Goal: Transaction & Acquisition: Obtain resource

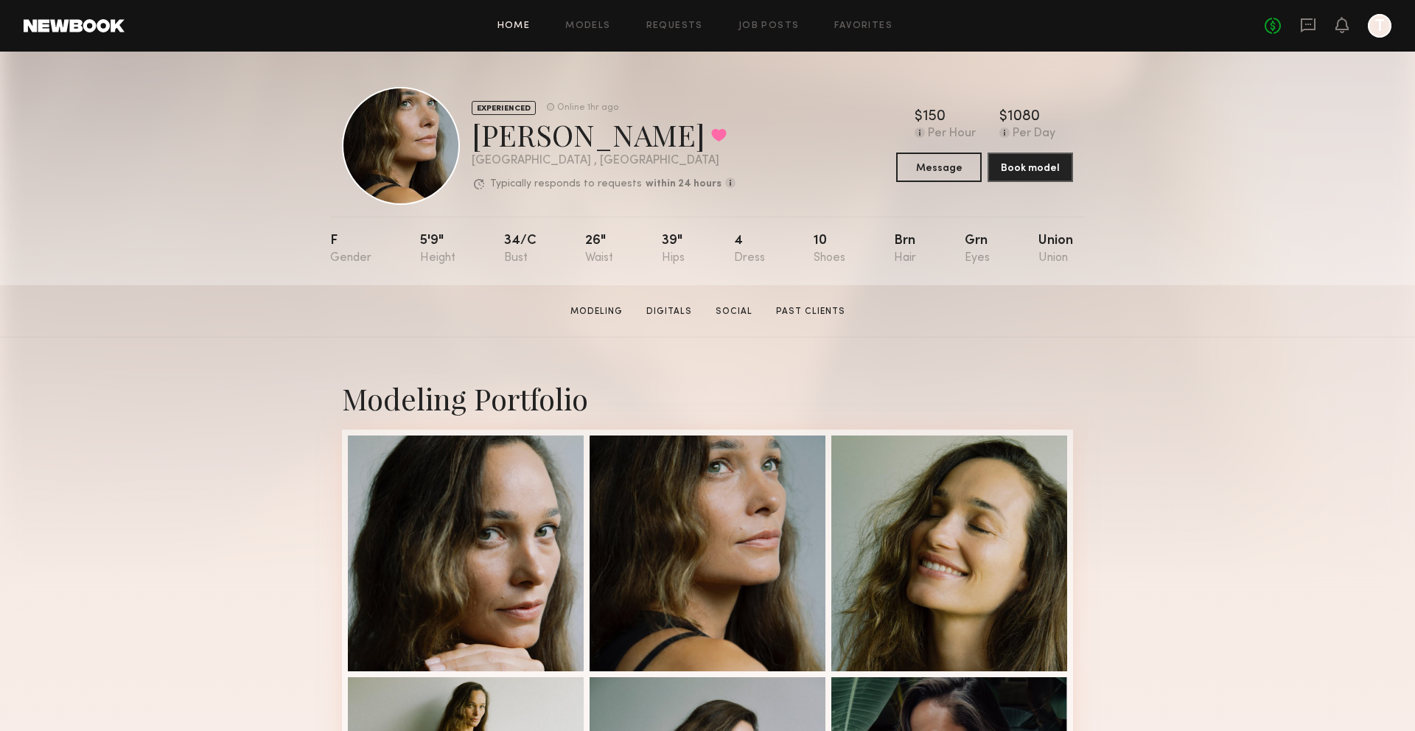
click at [506, 27] on link "Home" at bounding box center [514, 26] width 33 height 10
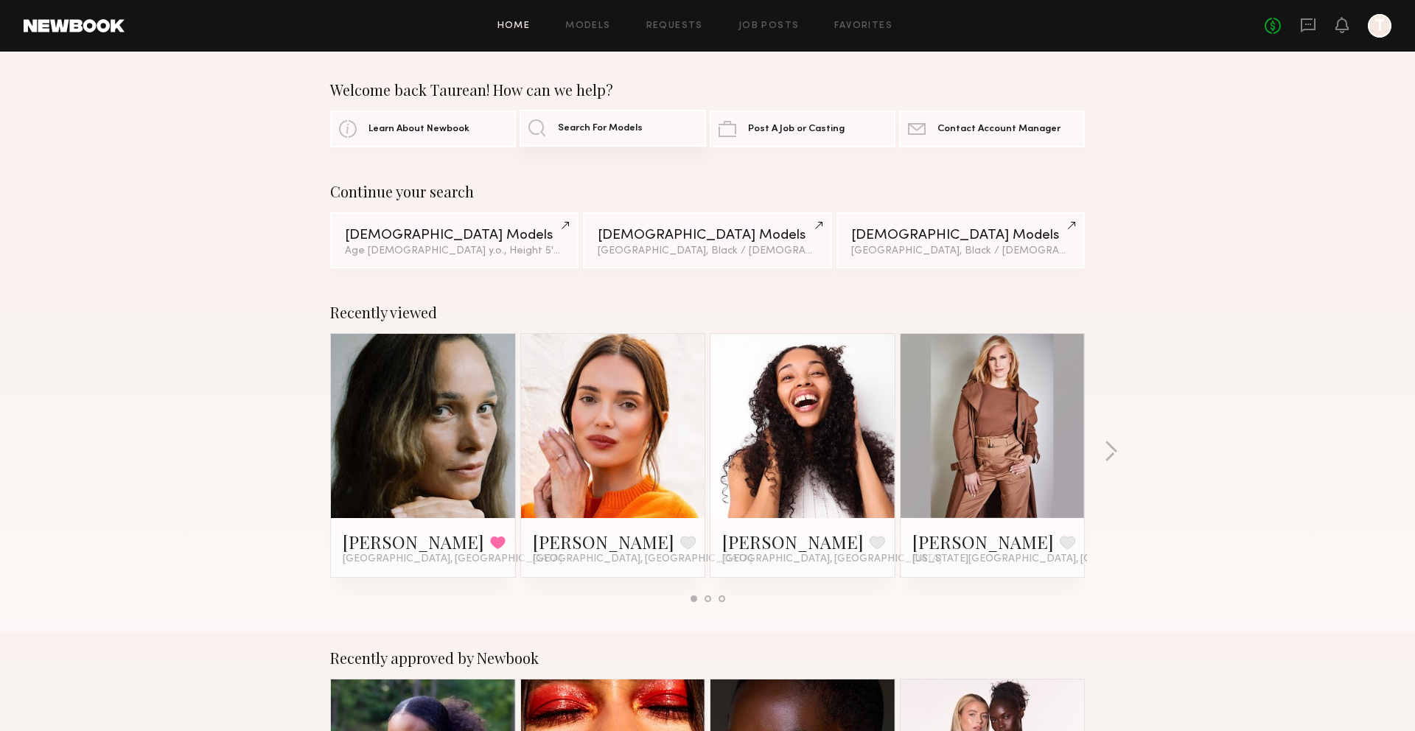
click at [568, 129] on span "Search For Models" at bounding box center [600, 129] width 85 height 10
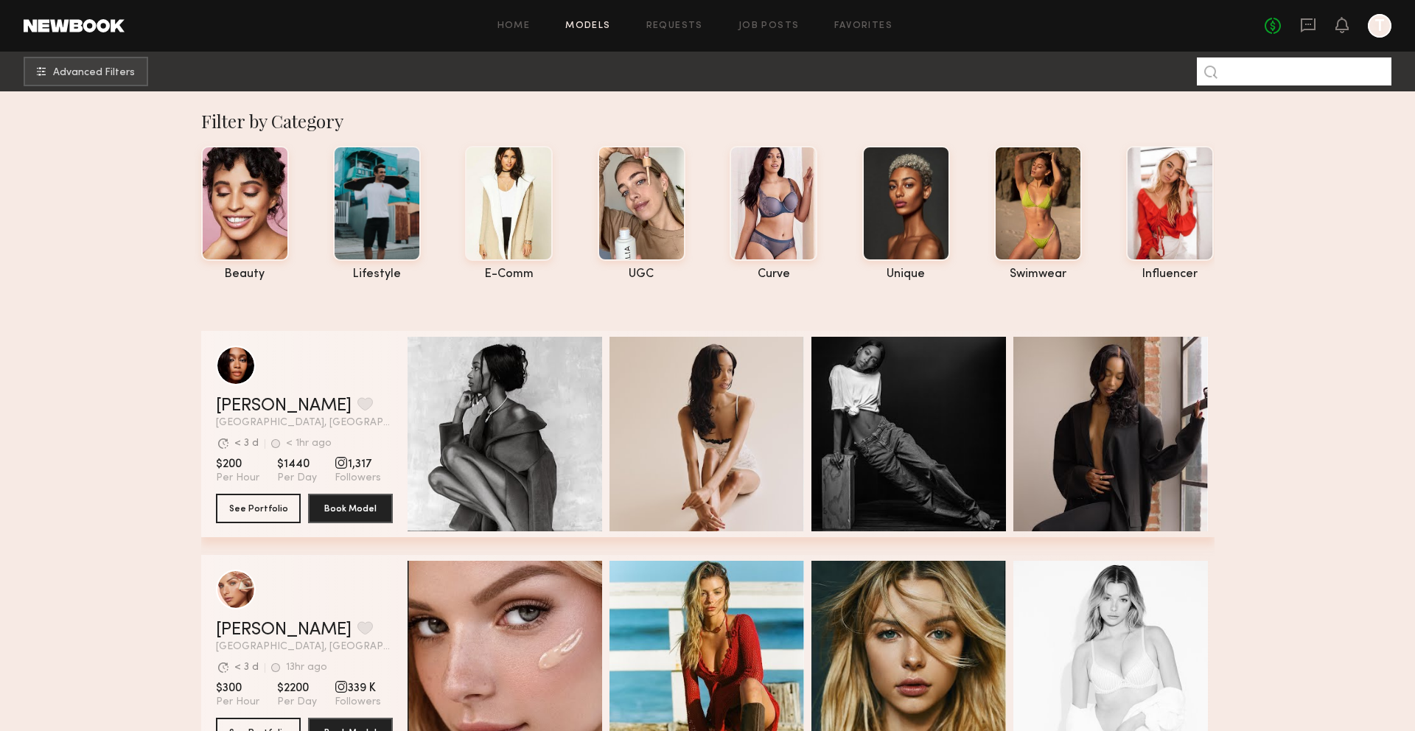
click at [1244, 73] on input at bounding box center [1294, 71] width 195 height 28
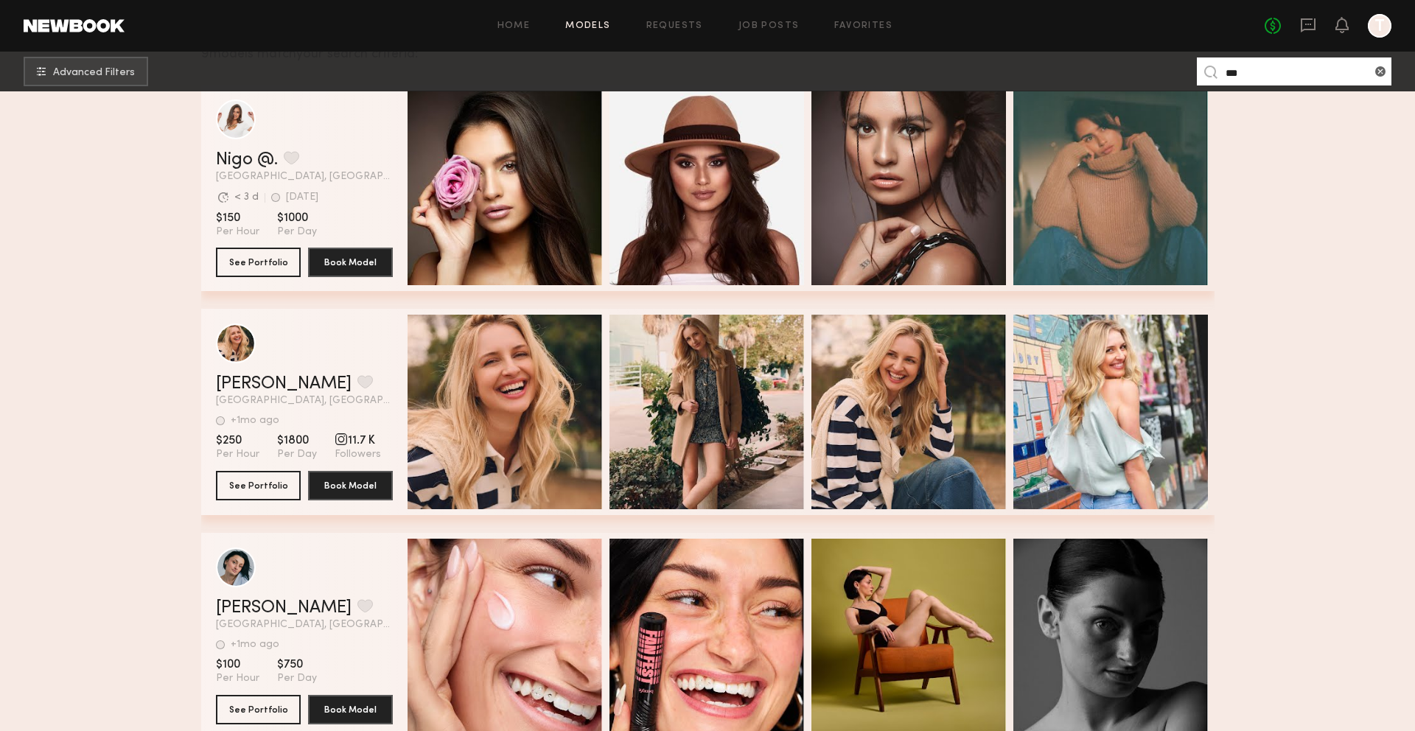
scroll to position [290, 0]
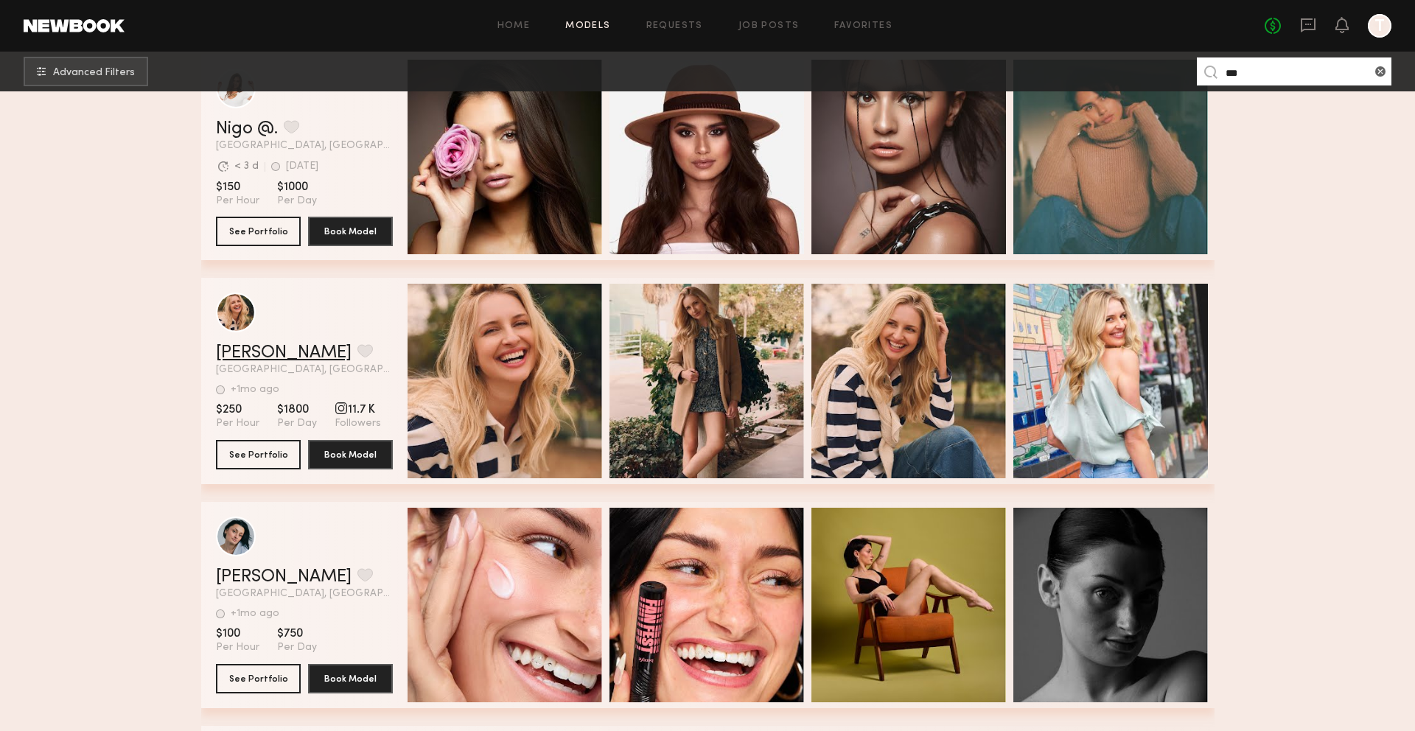
type input "***"
click at [235, 357] on link "[PERSON_NAME]" at bounding box center [284, 353] width 136 height 18
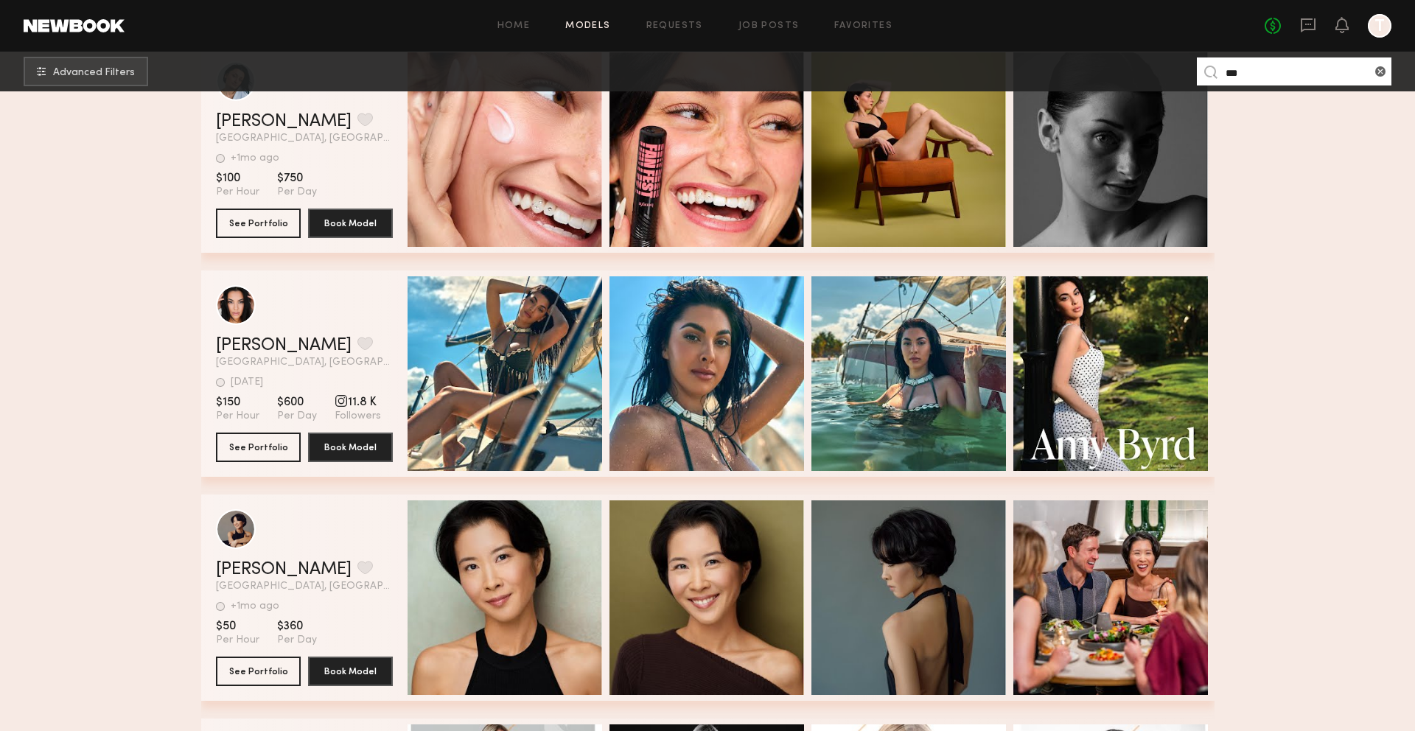
scroll to position [0, 0]
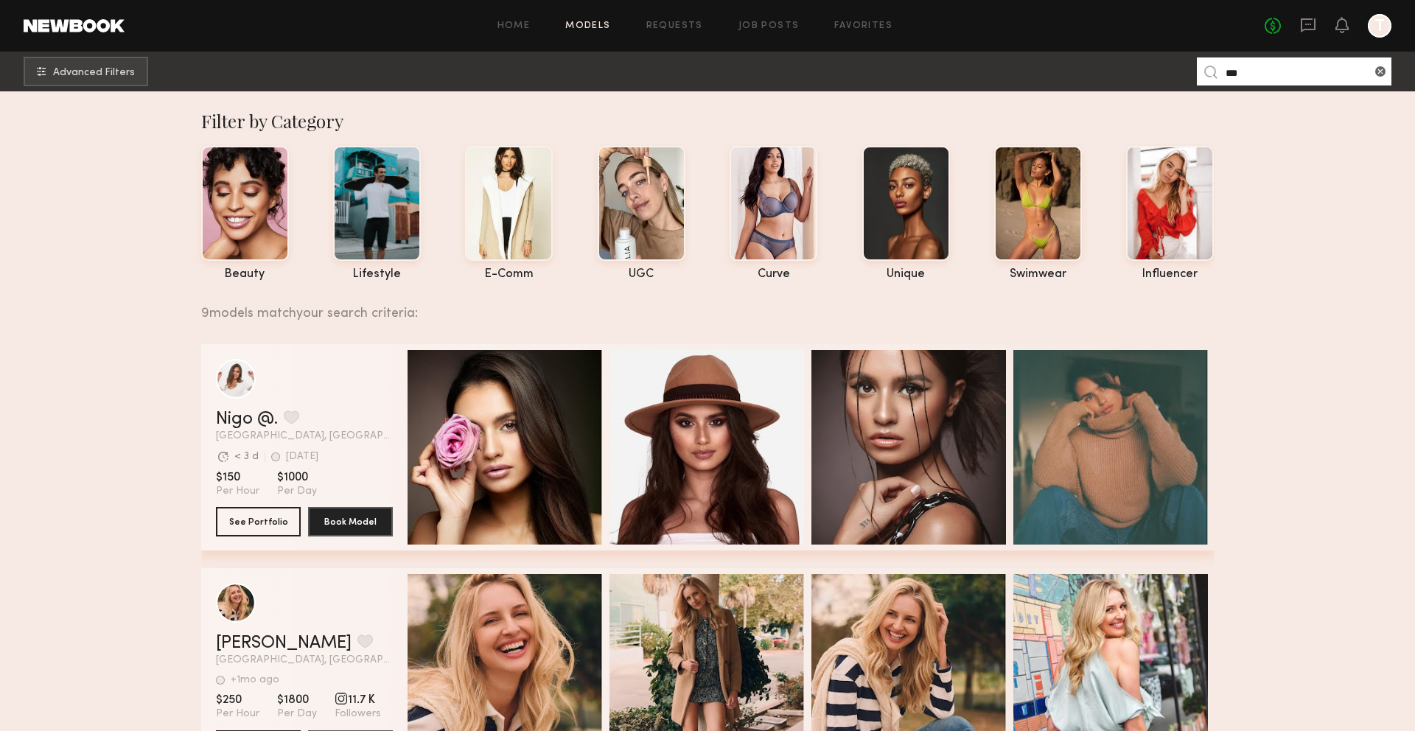
click at [602, 22] on link "Models" at bounding box center [587, 26] width 45 height 10
click at [107, 73] on span "Advanced Filters" at bounding box center [94, 72] width 82 height 10
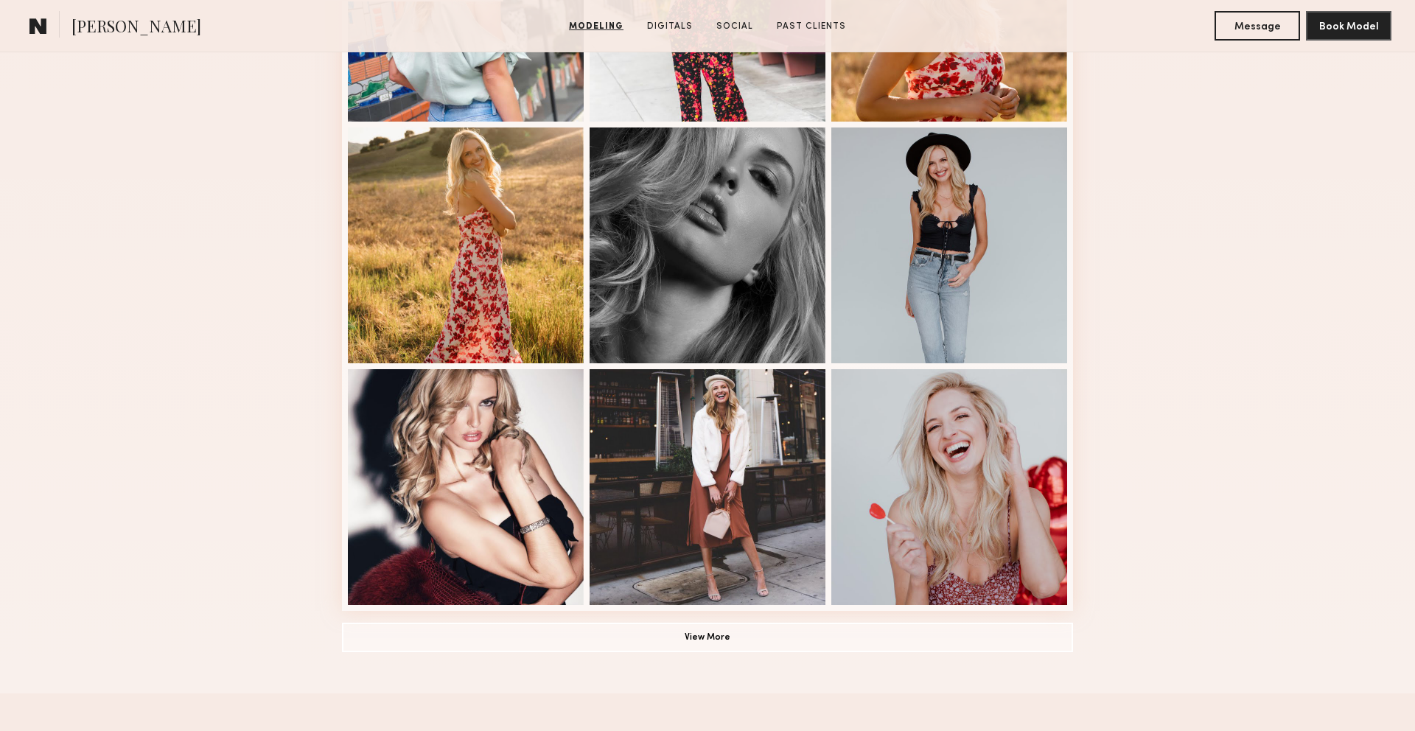
scroll to position [958, 0]
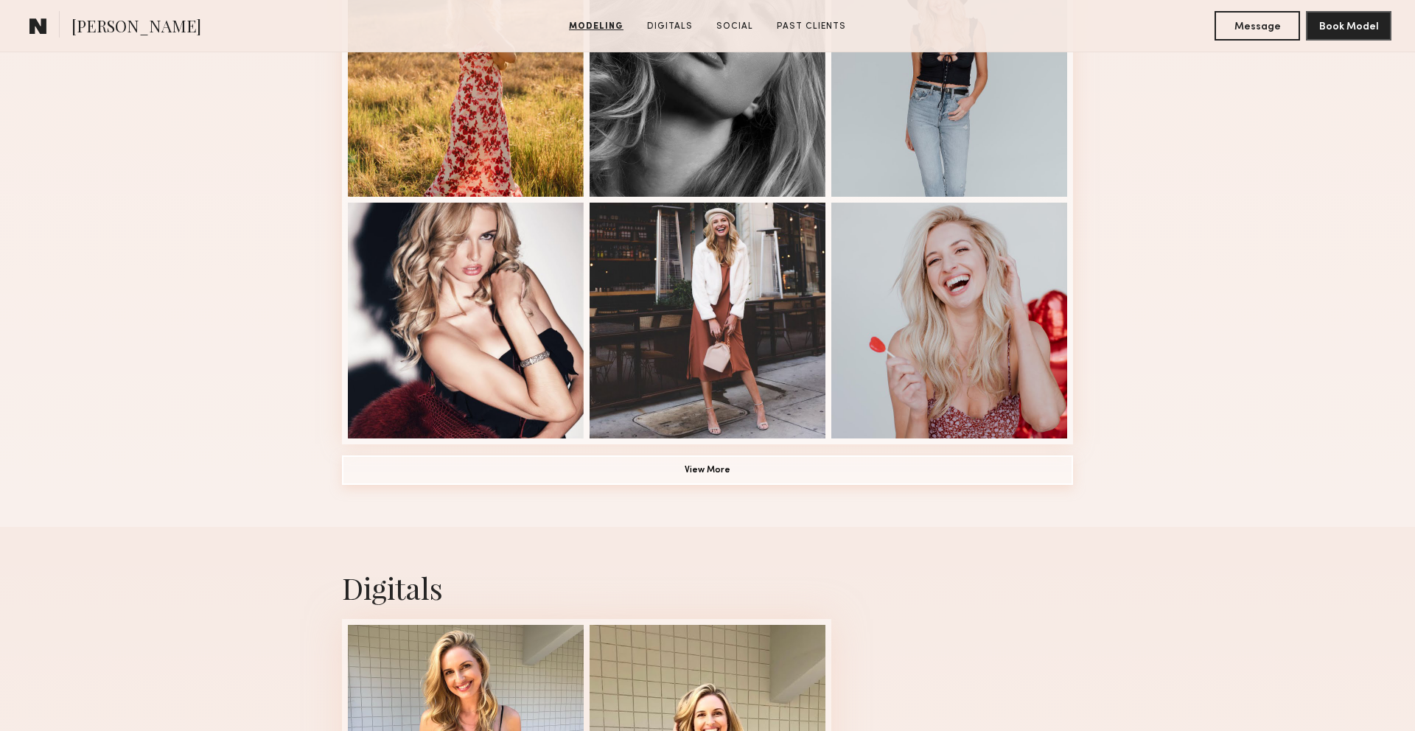
click at [426, 477] on button "View More" at bounding box center [707, 470] width 731 height 29
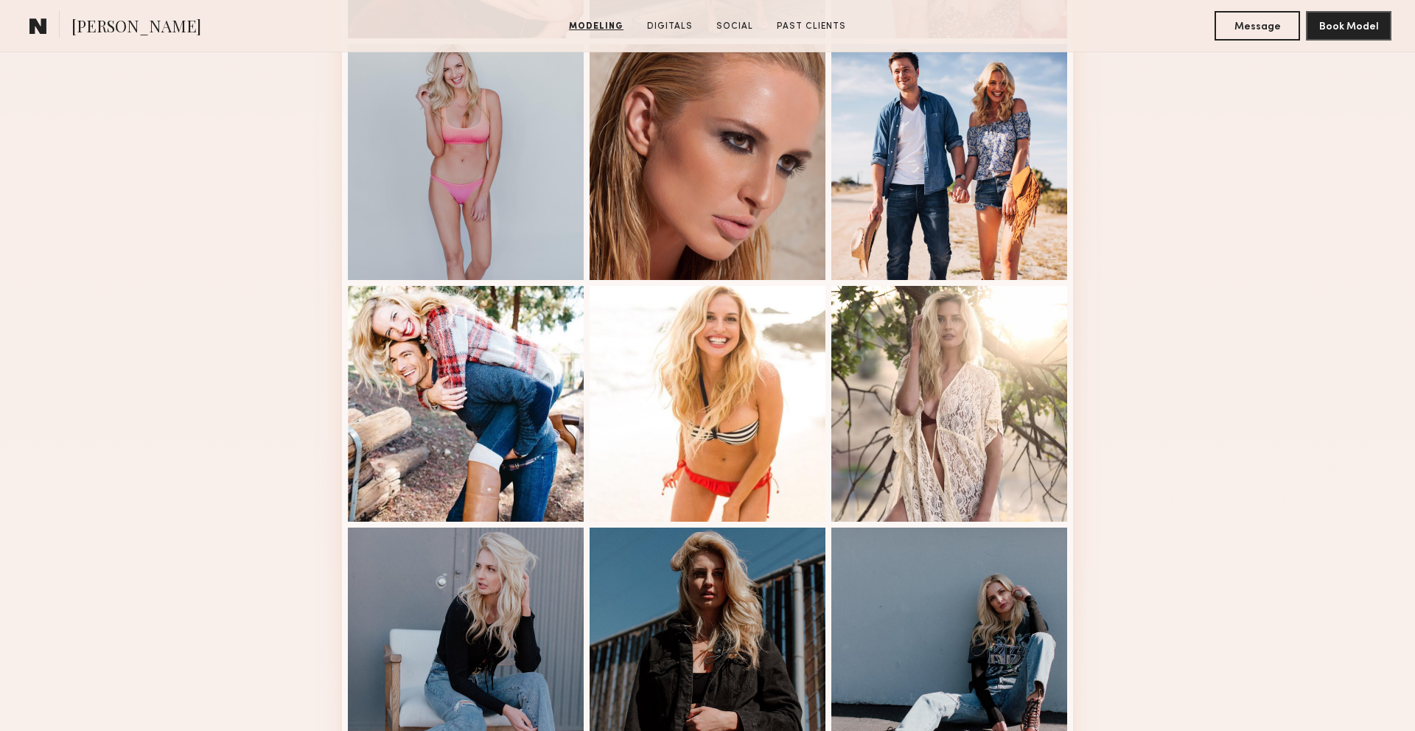
scroll to position [1406, 0]
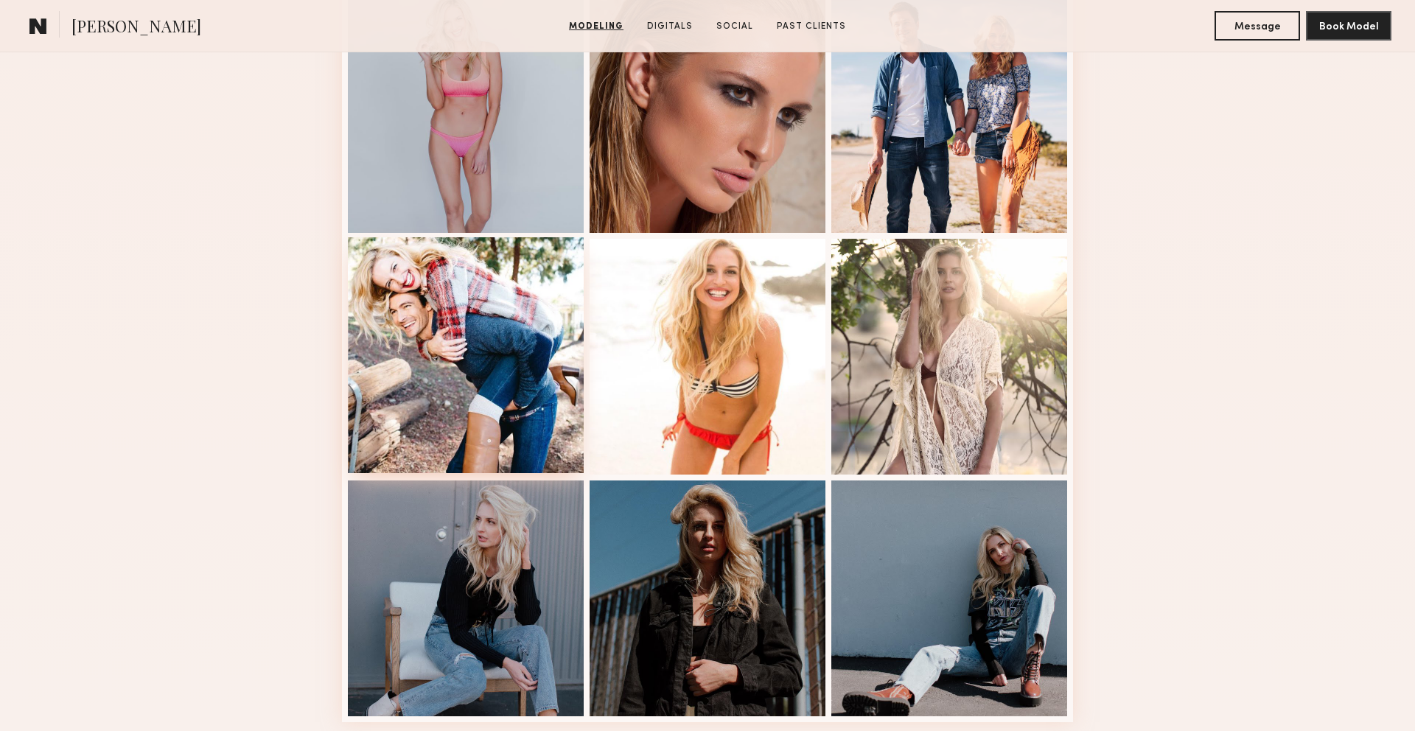
click at [408, 391] on div at bounding box center [466, 355] width 236 height 236
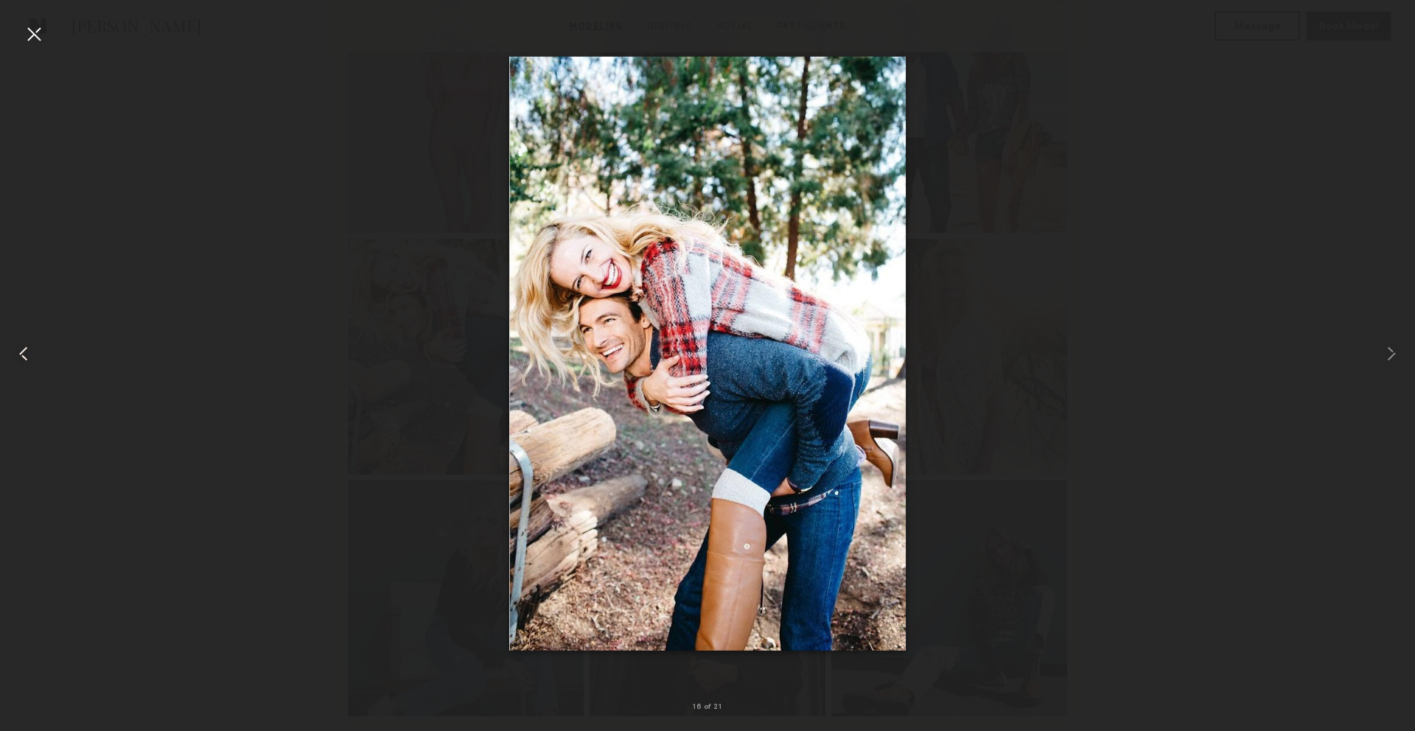
click at [26, 352] on common-icon at bounding box center [24, 354] width 24 height 24
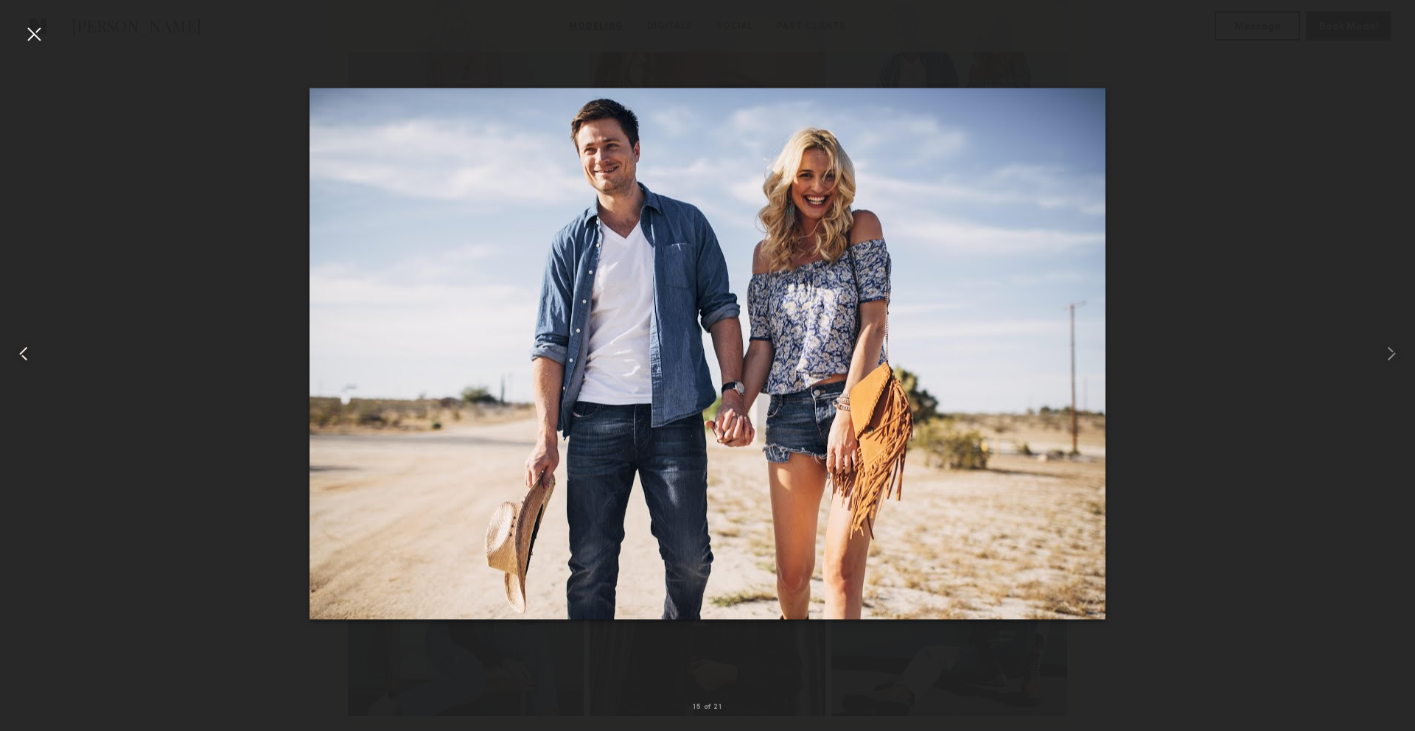
click at [26, 352] on common-icon at bounding box center [24, 354] width 24 height 24
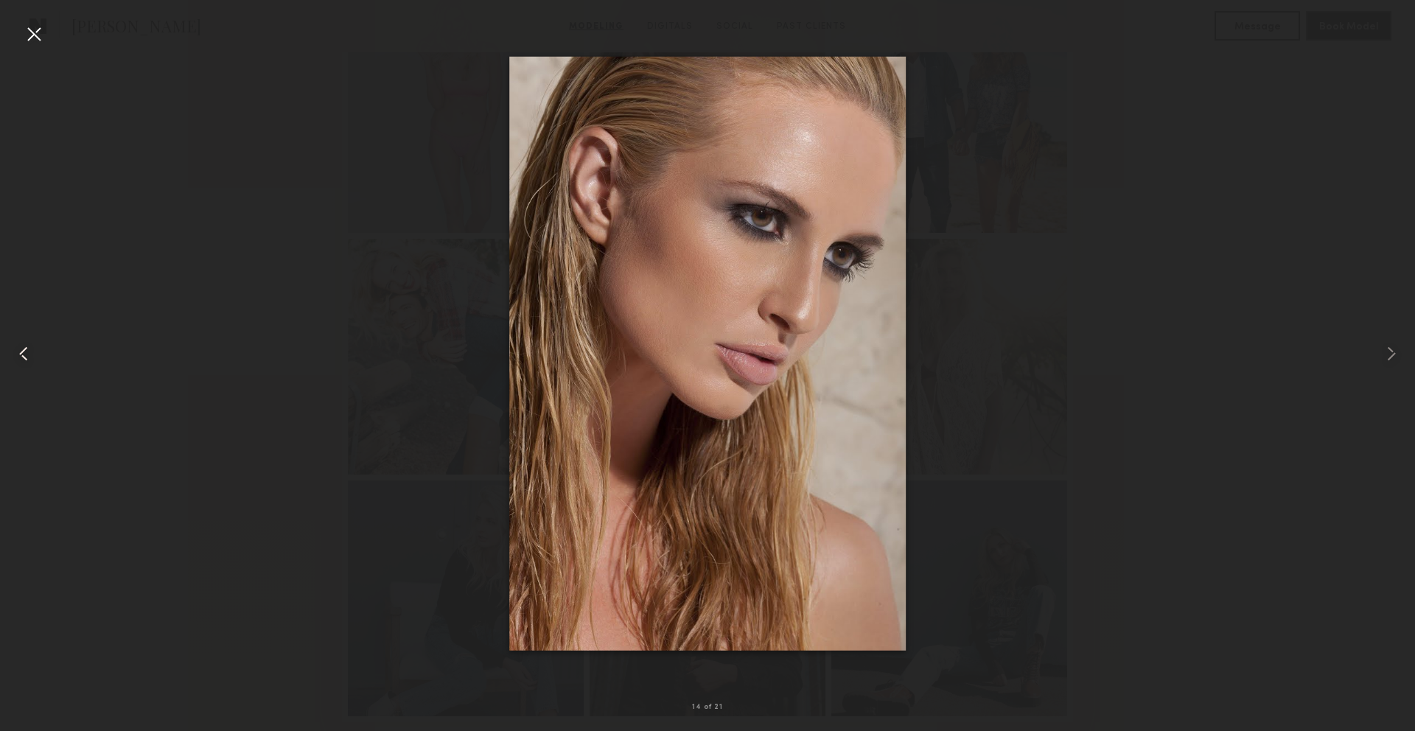
click at [26, 352] on common-icon at bounding box center [24, 354] width 24 height 24
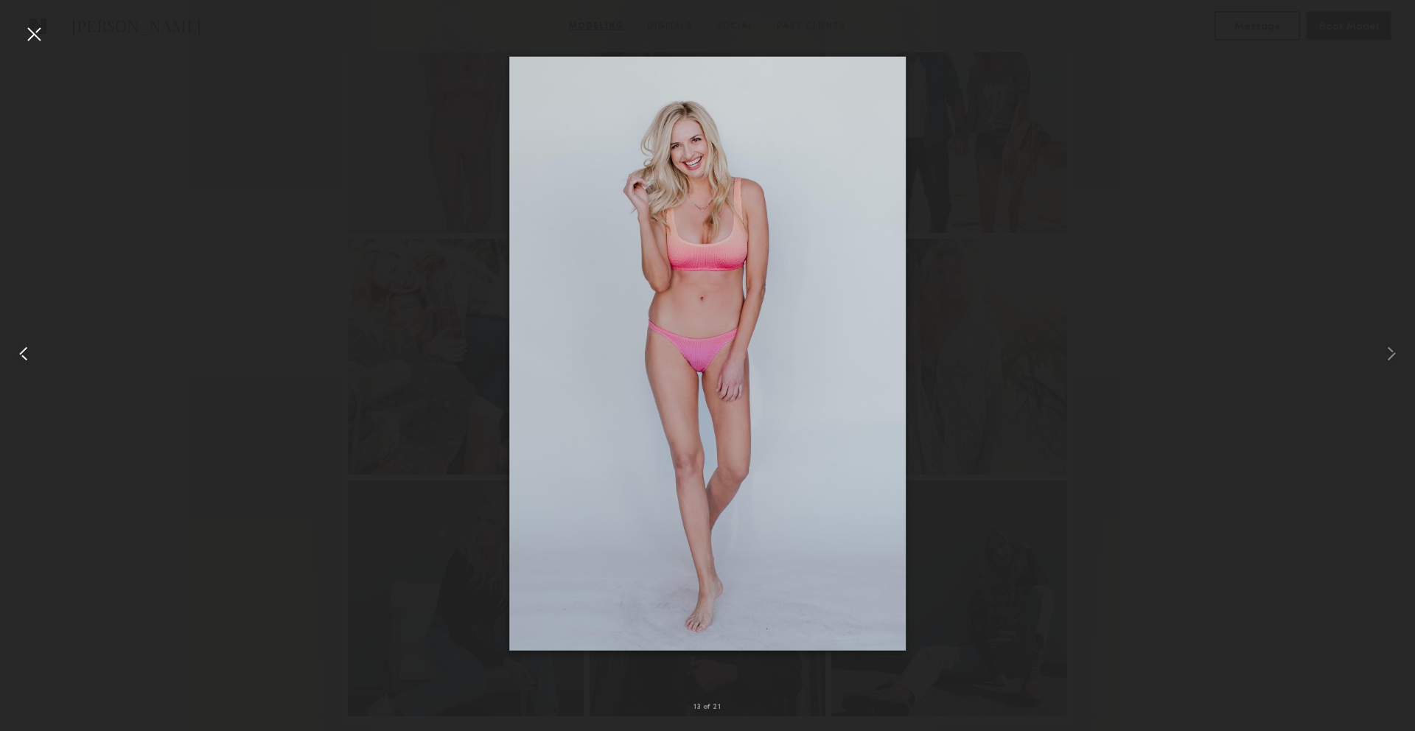
click at [26, 352] on common-icon at bounding box center [24, 354] width 24 height 24
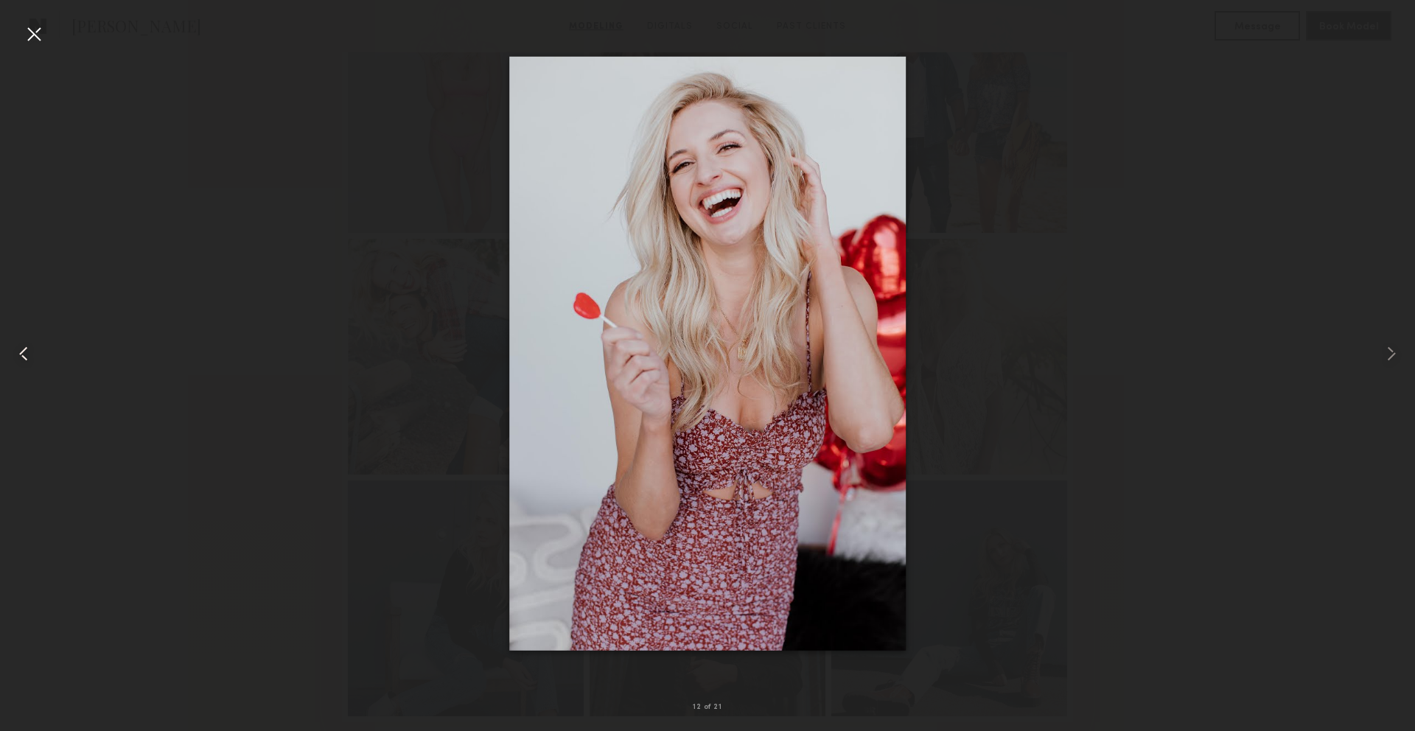
click at [26, 352] on common-icon at bounding box center [24, 354] width 24 height 24
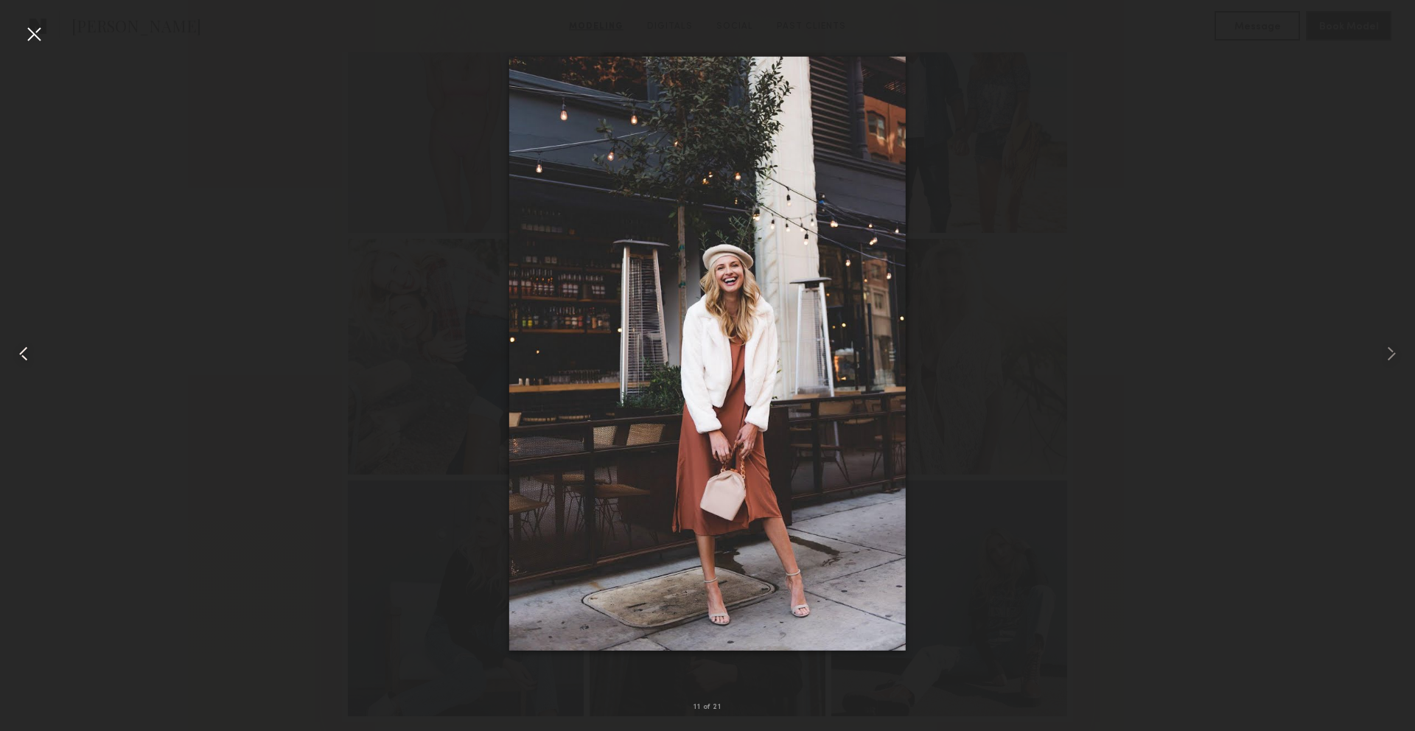
click at [26, 352] on common-icon at bounding box center [24, 354] width 24 height 24
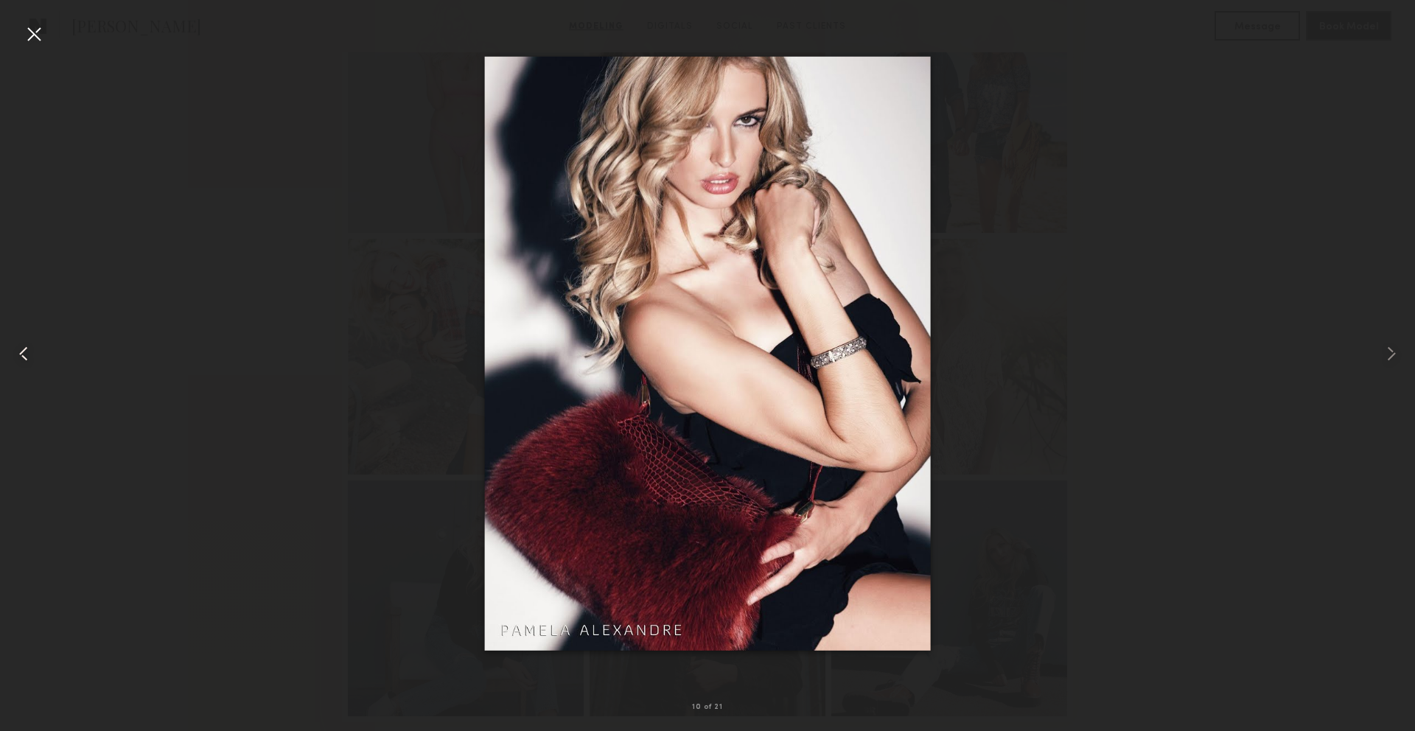
click at [26, 352] on common-icon at bounding box center [24, 354] width 24 height 24
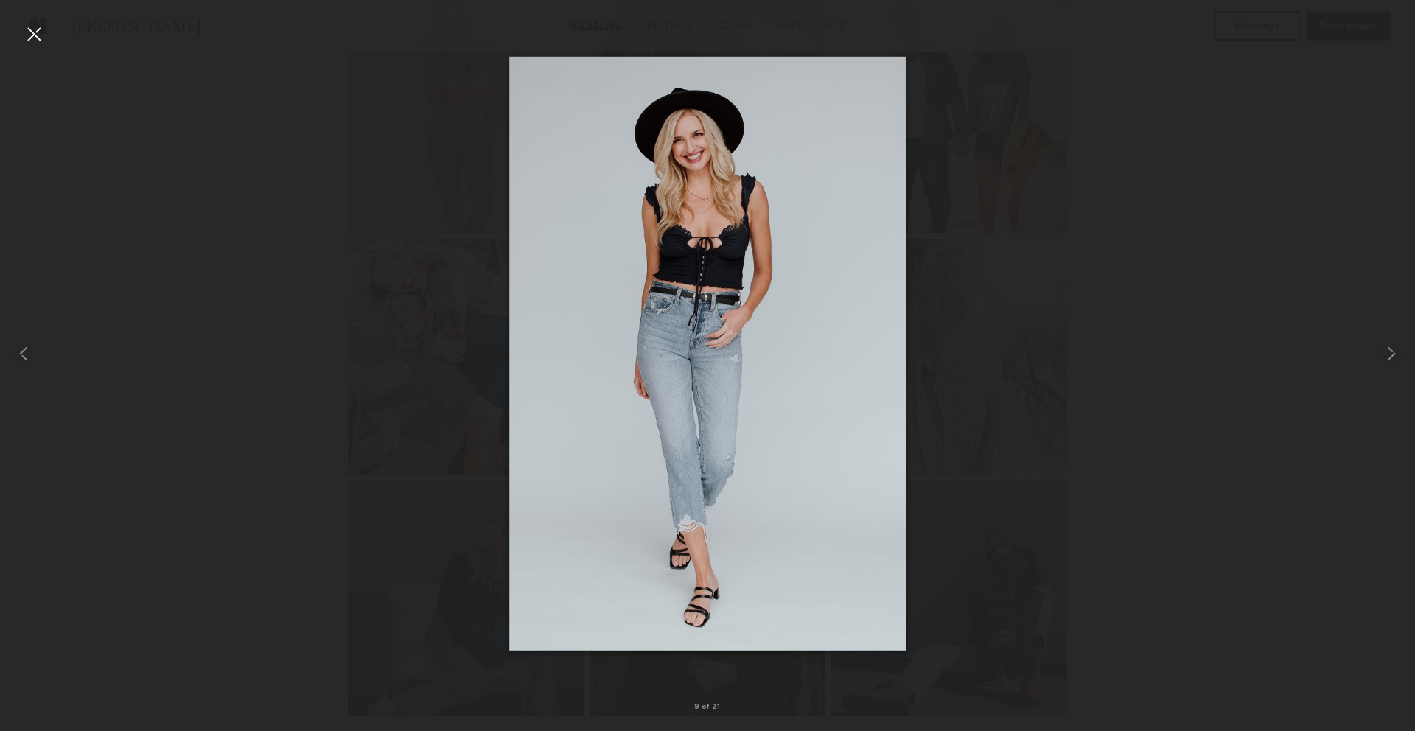
click at [32, 34] on div at bounding box center [34, 34] width 24 height 24
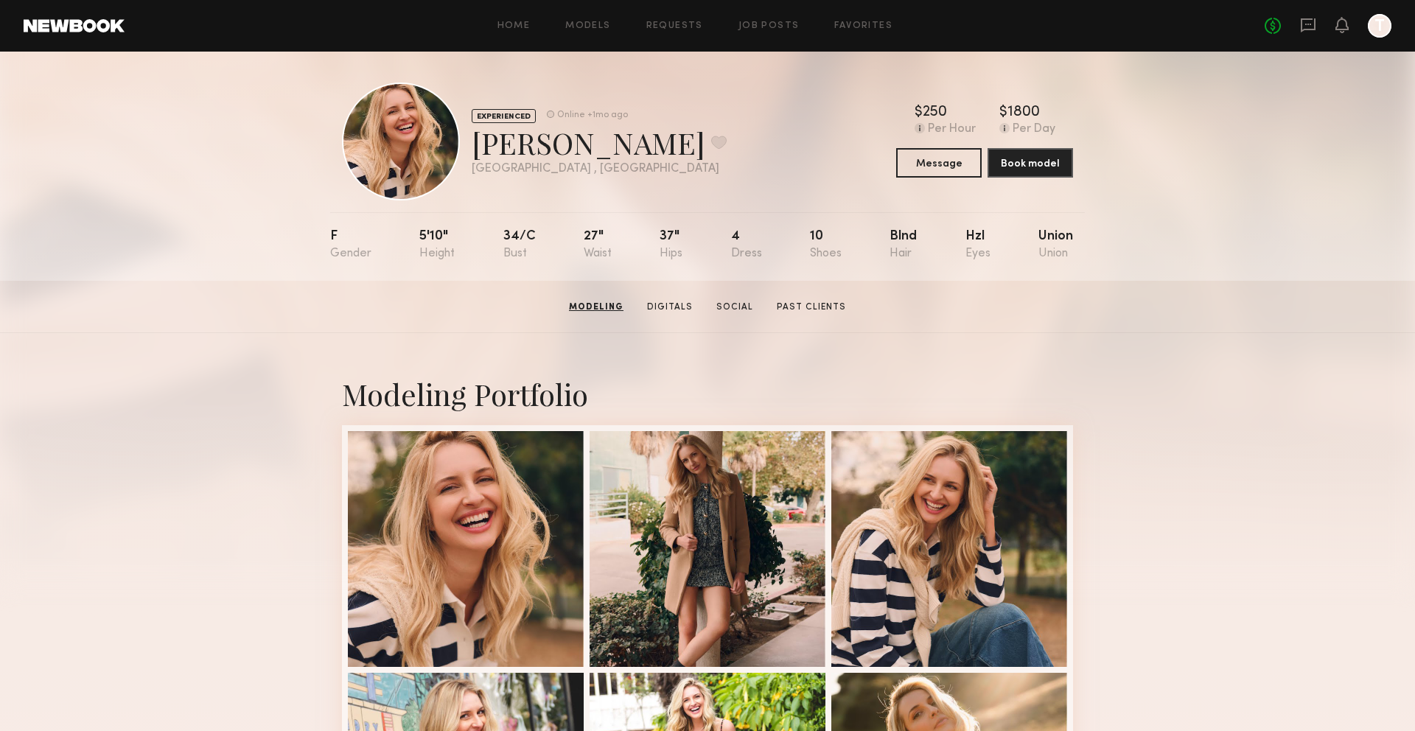
scroll to position [0, 0]
